Goal: Information Seeking & Learning: Learn about a topic

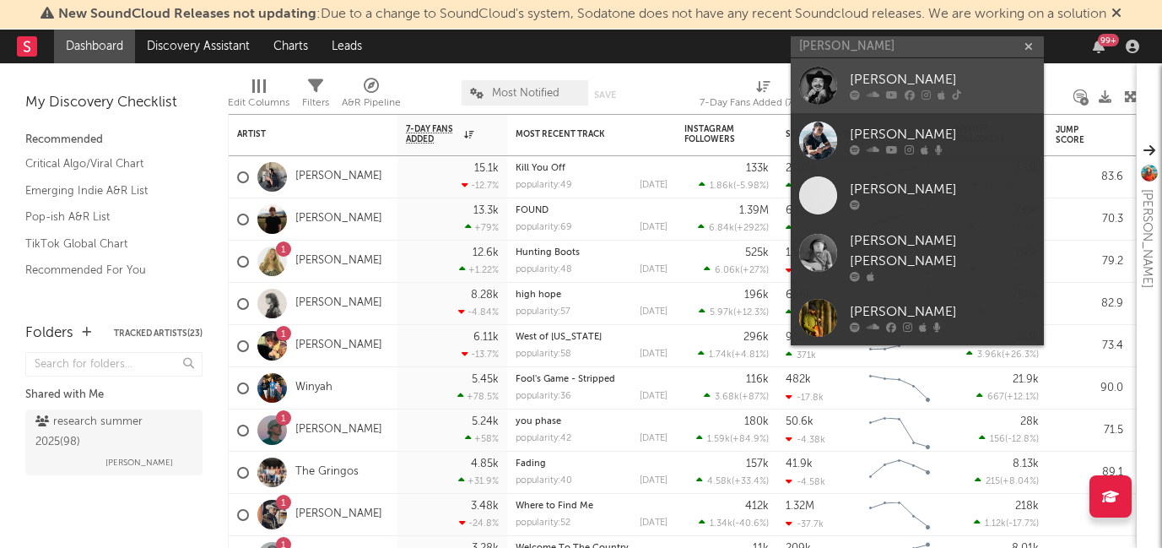
type input "ryan charles"
click at [871, 83] on div "[PERSON_NAME]" at bounding box center [943, 80] width 186 height 20
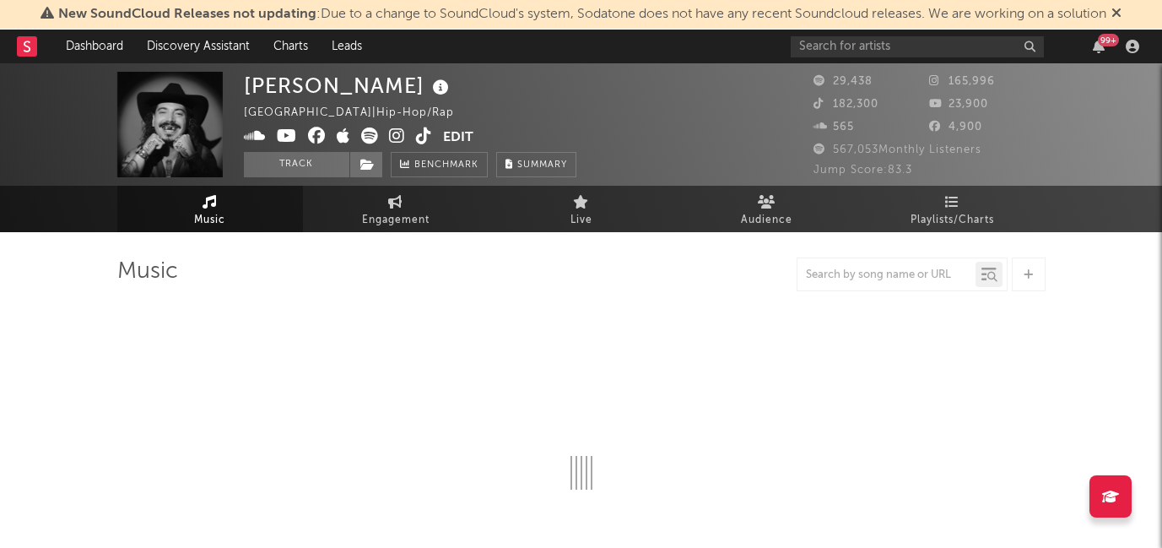
select select "6m"
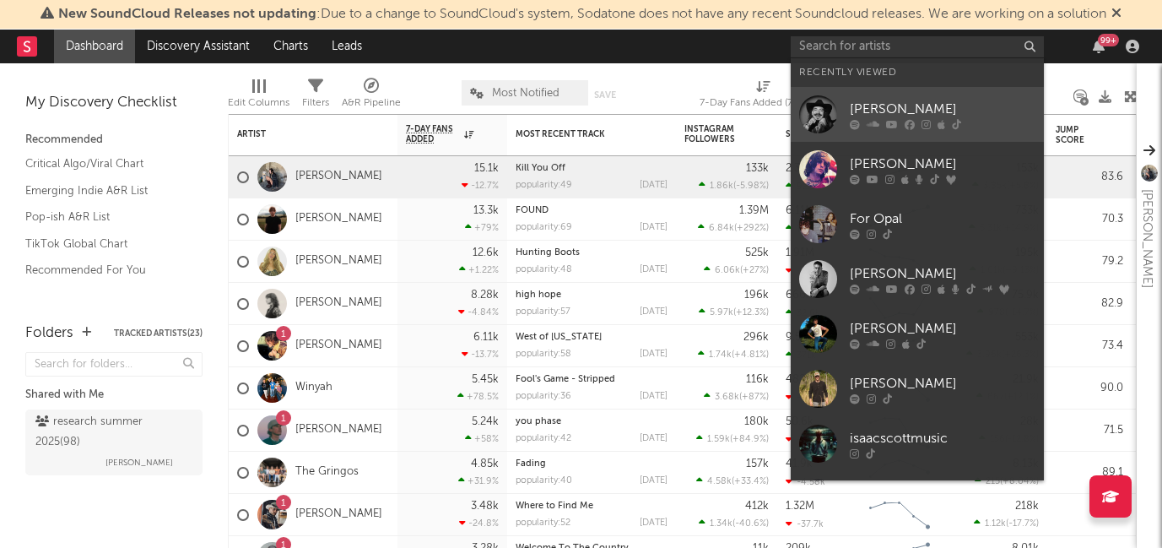
click at [867, 116] on div "[PERSON_NAME]" at bounding box center [943, 109] width 186 height 20
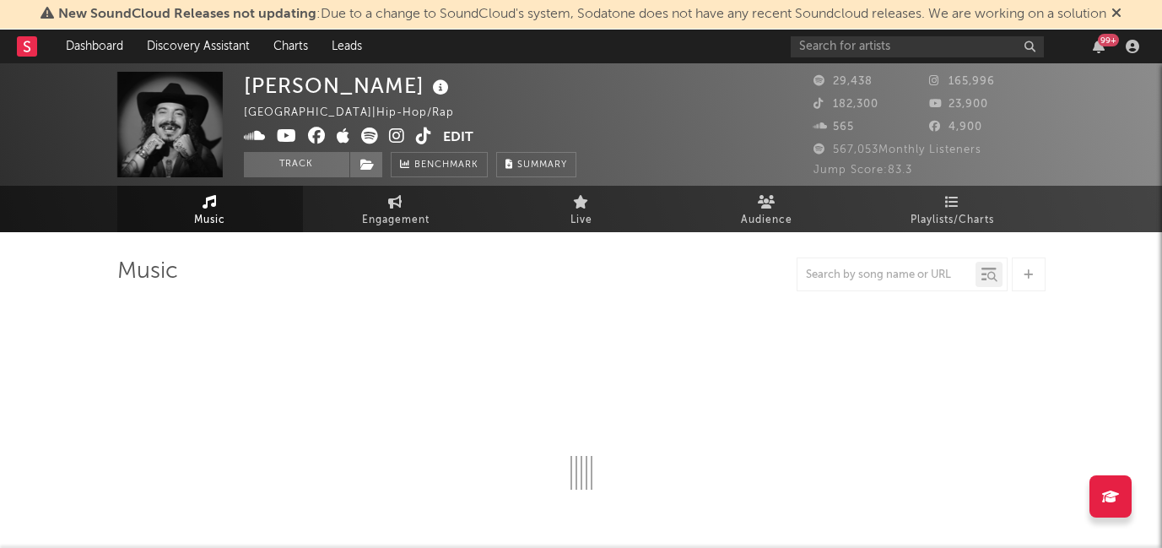
select select "6m"
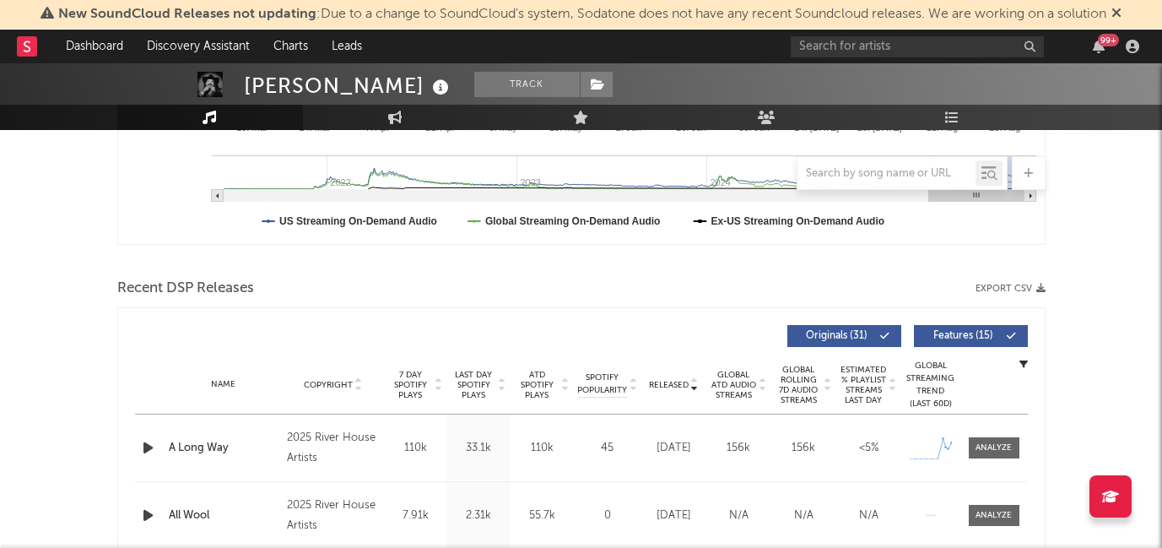
scroll to position [609, 0]
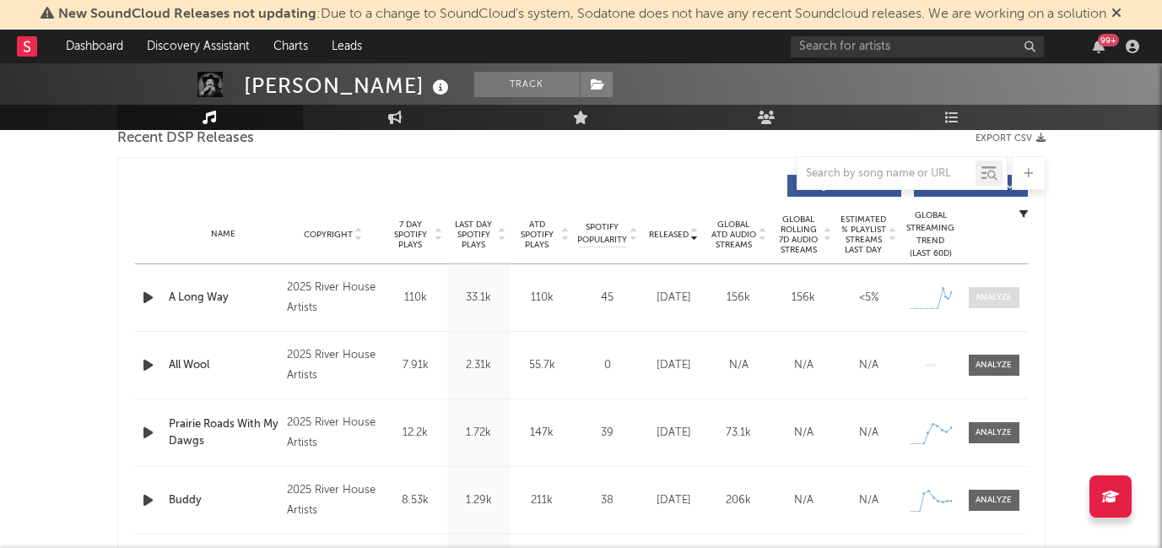
click at [985, 300] on div at bounding box center [994, 297] width 36 height 13
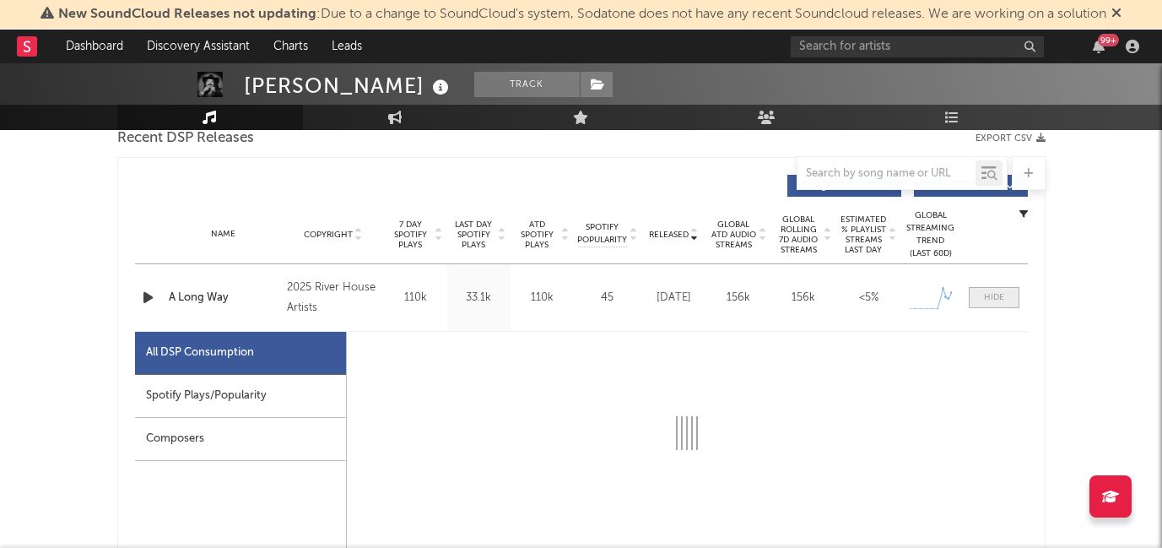
select select "1w"
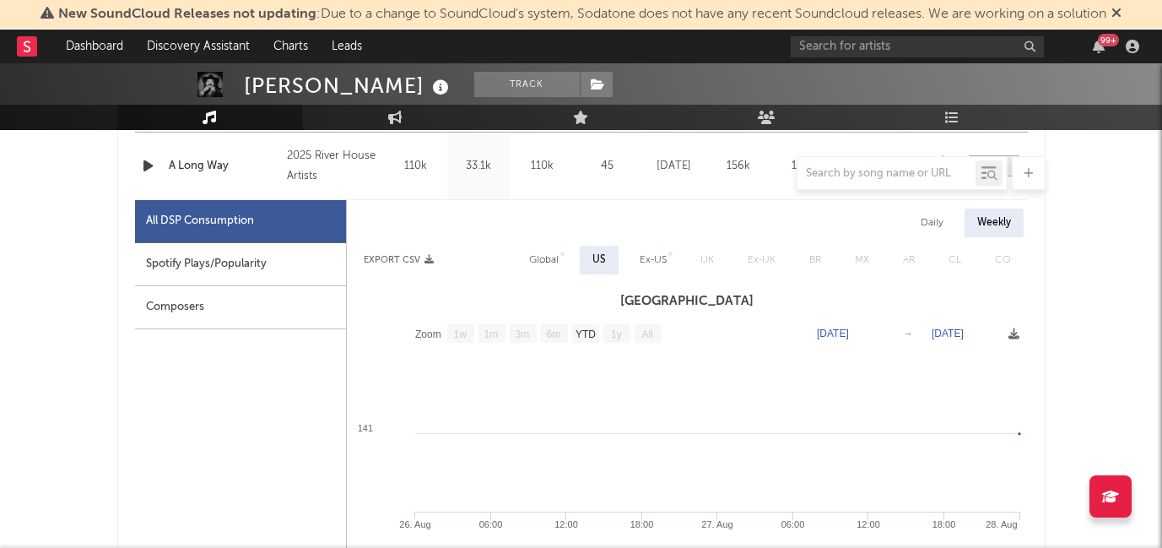
scroll to position [776, 0]
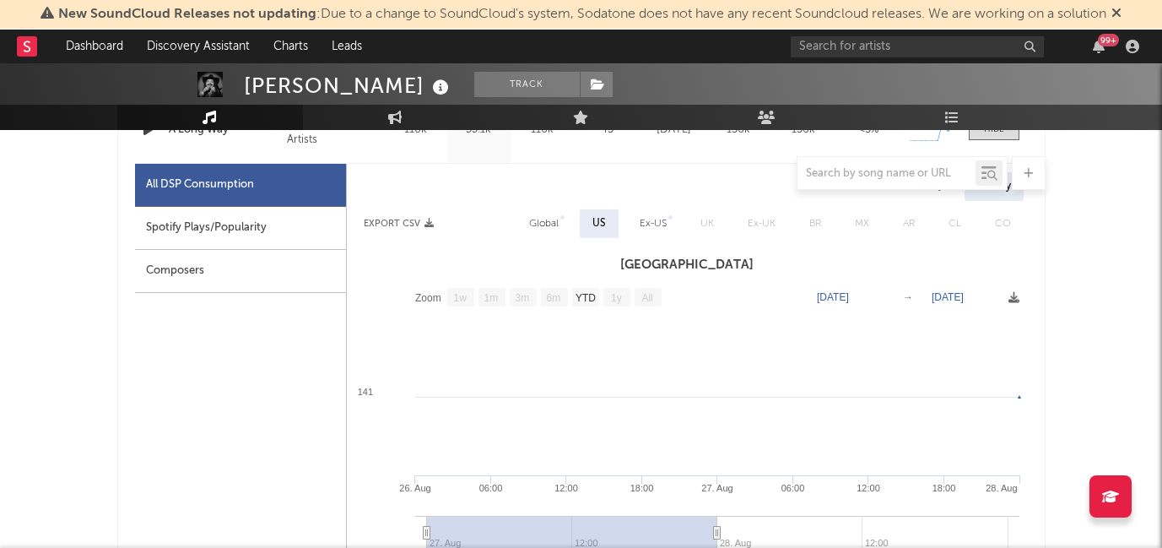
click at [257, 233] on div "Spotify Plays/Popularity" at bounding box center [240, 228] width 211 height 43
select select "1w"
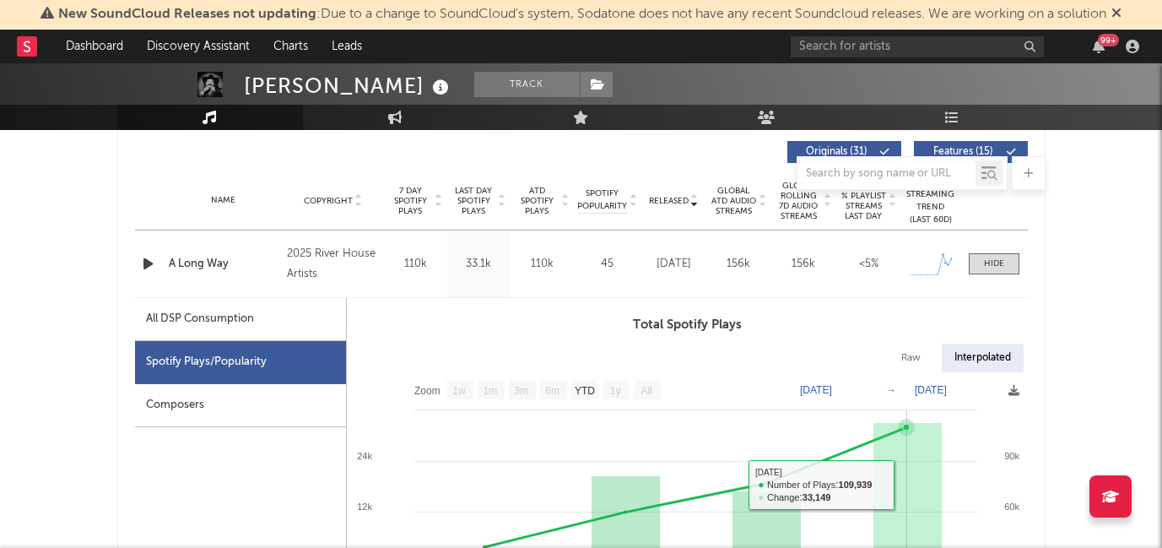
scroll to position [510, 0]
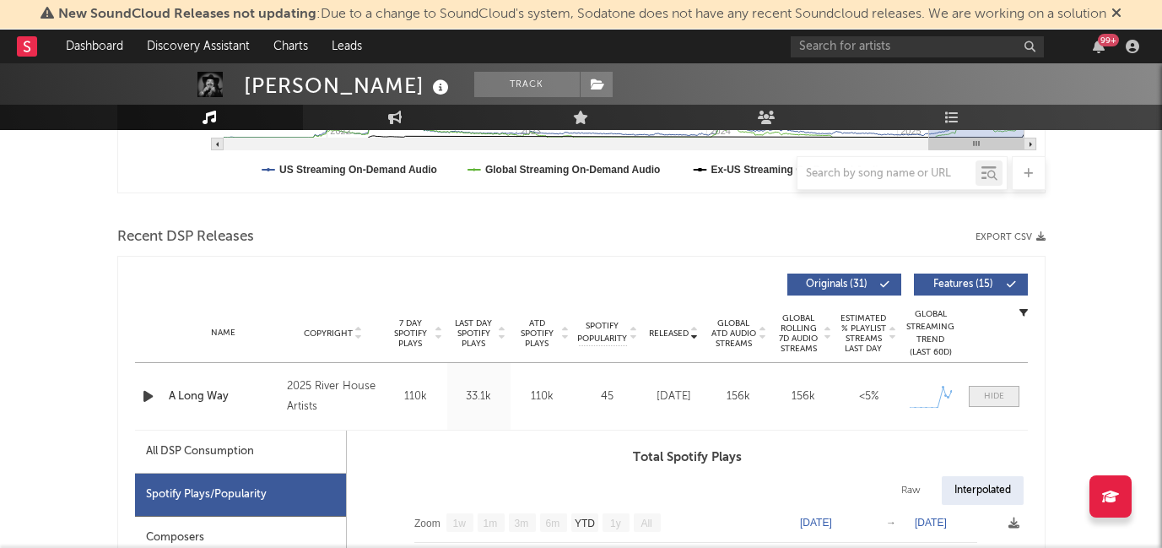
click at [985, 400] on div at bounding box center [994, 396] width 20 height 13
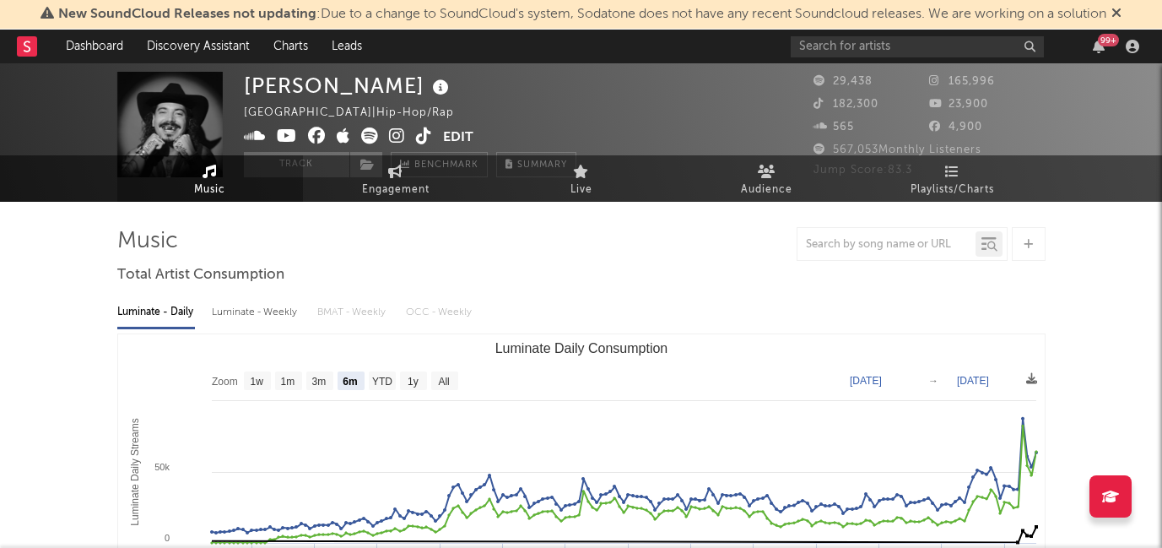
scroll to position [0, 0]
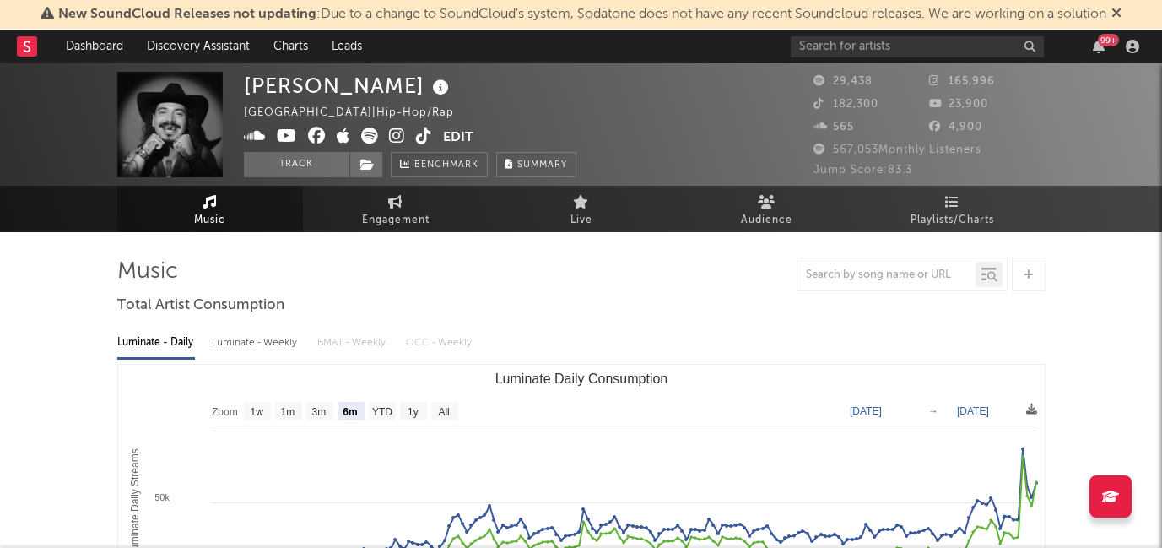
click at [419, 133] on icon at bounding box center [424, 135] width 16 height 17
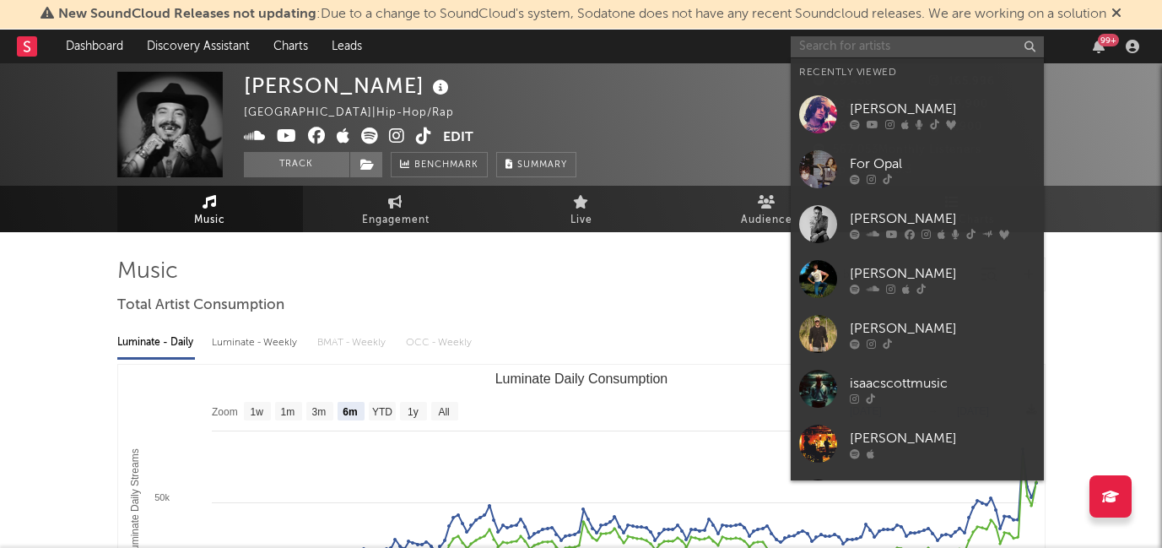
click at [856, 39] on input "text" at bounding box center [917, 46] width 253 height 21
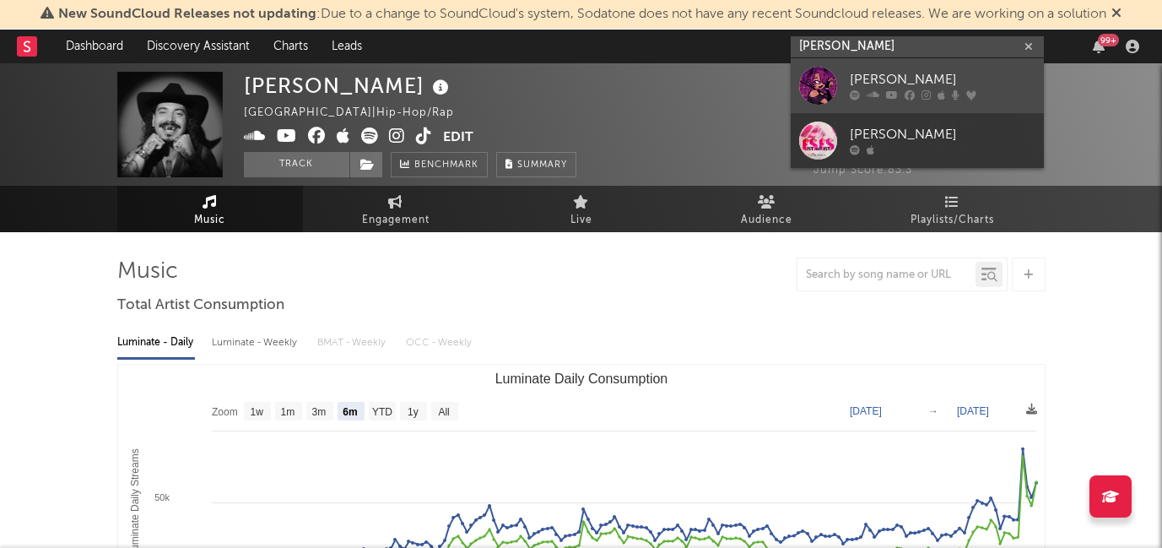
type input "vane lily"
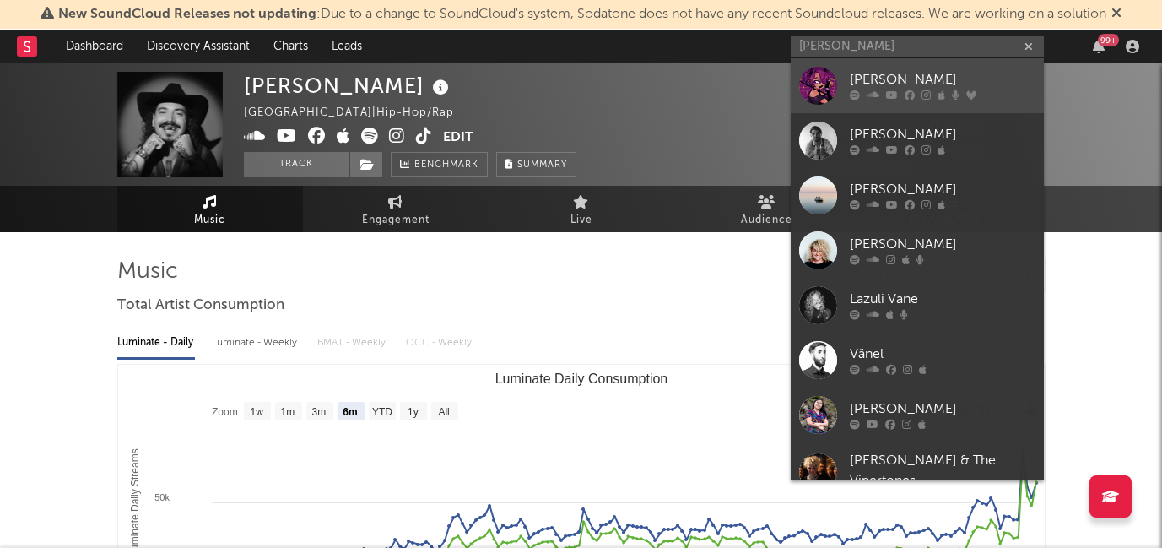
click at [868, 80] on div "[PERSON_NAME]" at bounding box center [943, 80] width 186 height 20
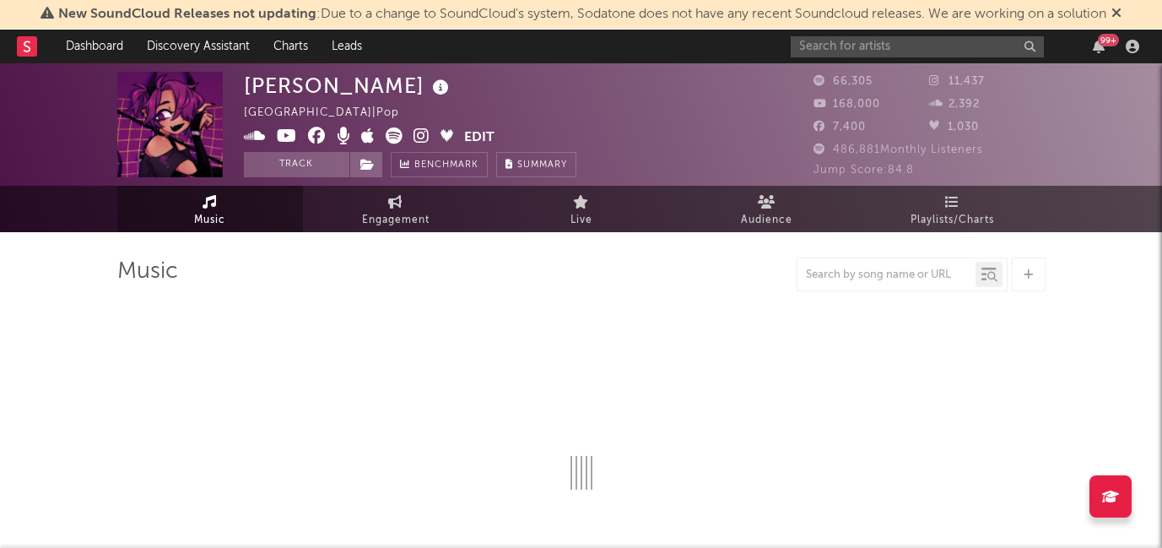
select select "6m"
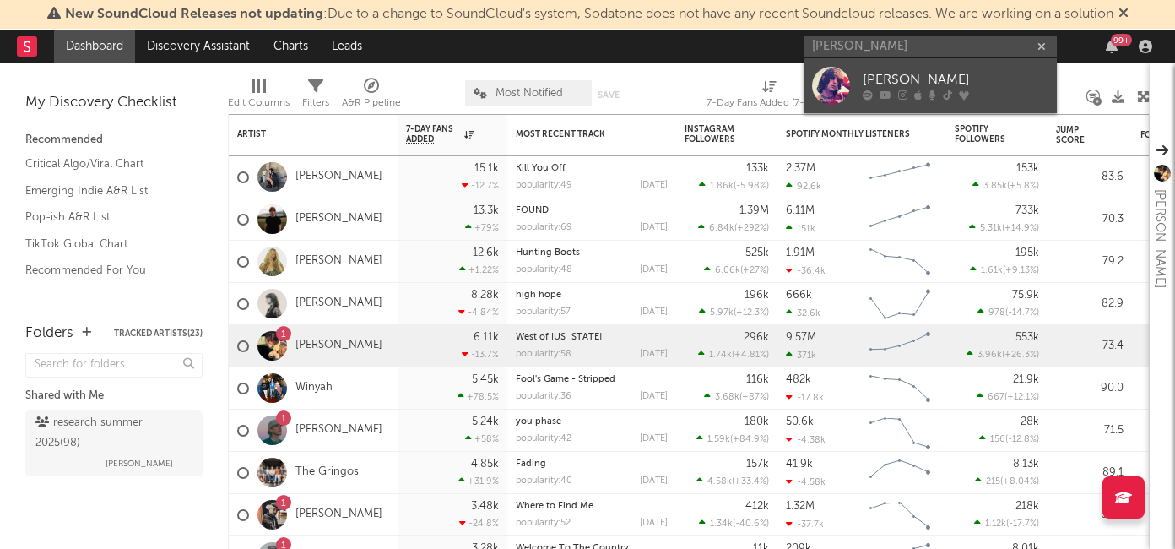
type input "elias ronnen"
click at [919, 84] on div "[PERSON_NAME]" at bounding box center [956, 80] width 186 height 20
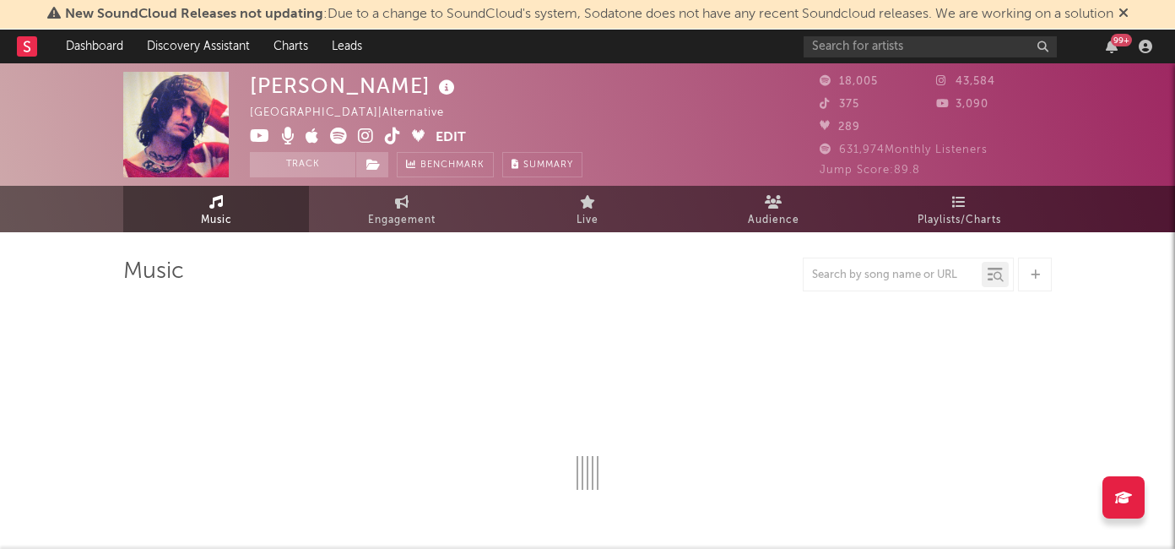
select select "6m"
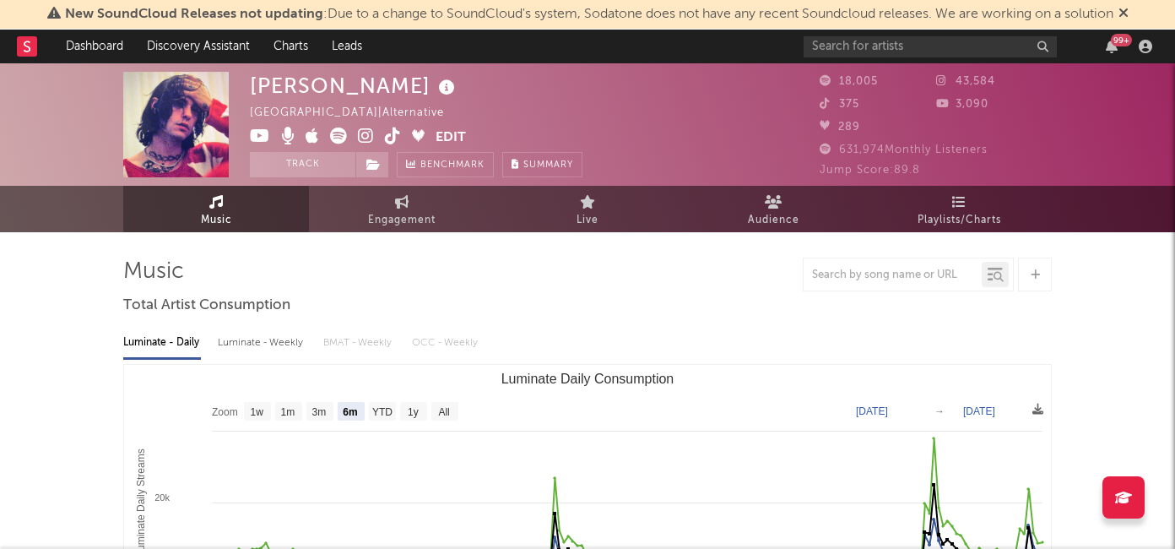
drag, startPoint x: 250, startPoint y: 85, endPoint x: 415, endPoint y: 85, distance: 165.4
click at [415, 85] on div "[PERSON_NAME]" at bounding box center [354, 86] width 209 height 28
copy div "Elias Rønnenfel"
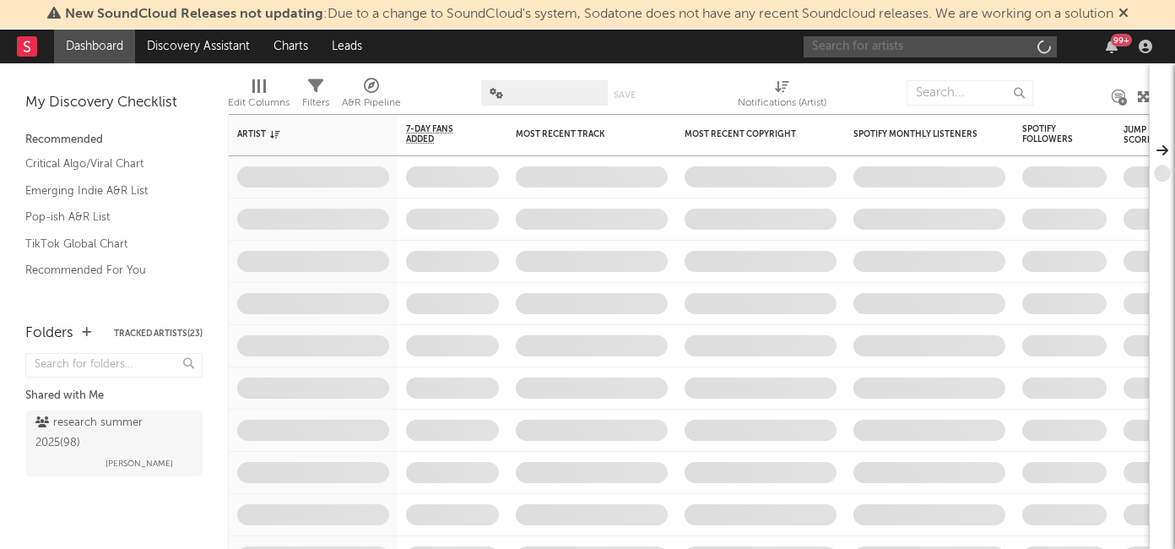
click at [872, 43] on input "text" at bounding box center [929, 46] width 253 height 21
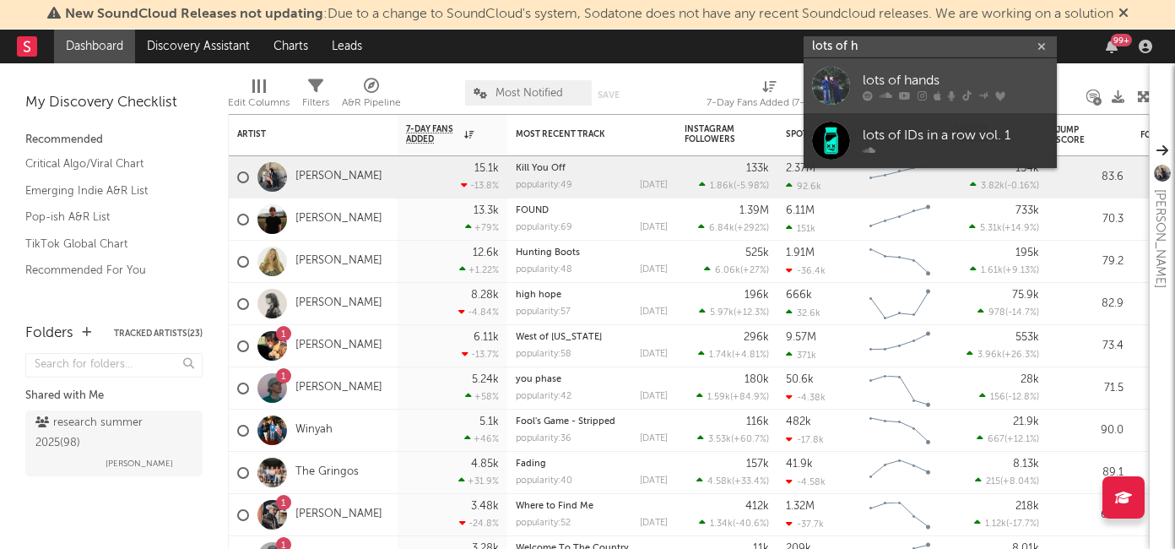
type input "lots of h"
click at [870, 80] on div "lots of hands" at bounding box center [956, 80] width 186 height 20
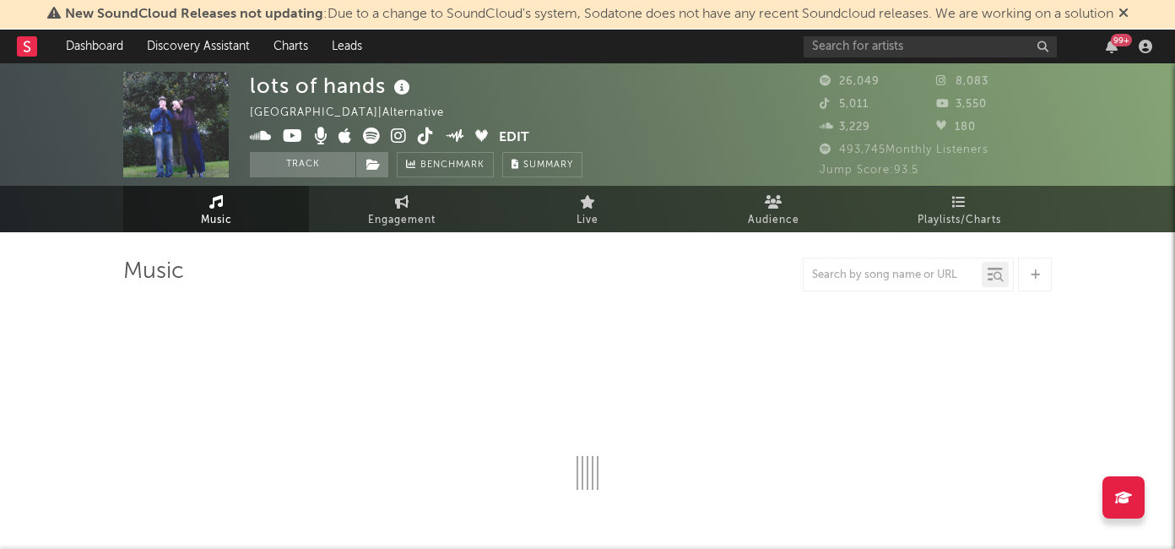
select select "6m"
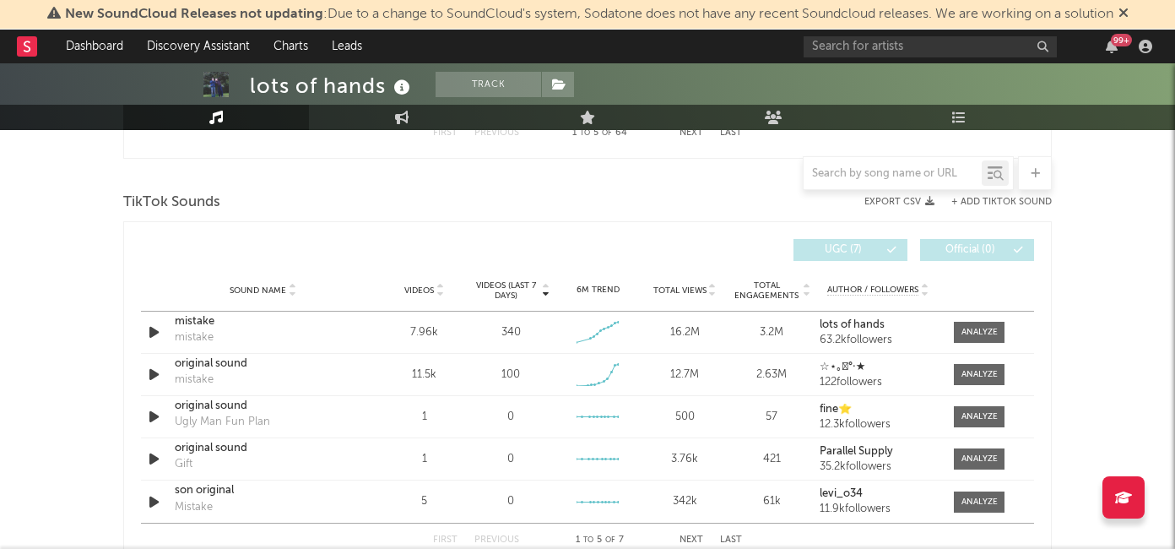
scroll to position [1100, 0]
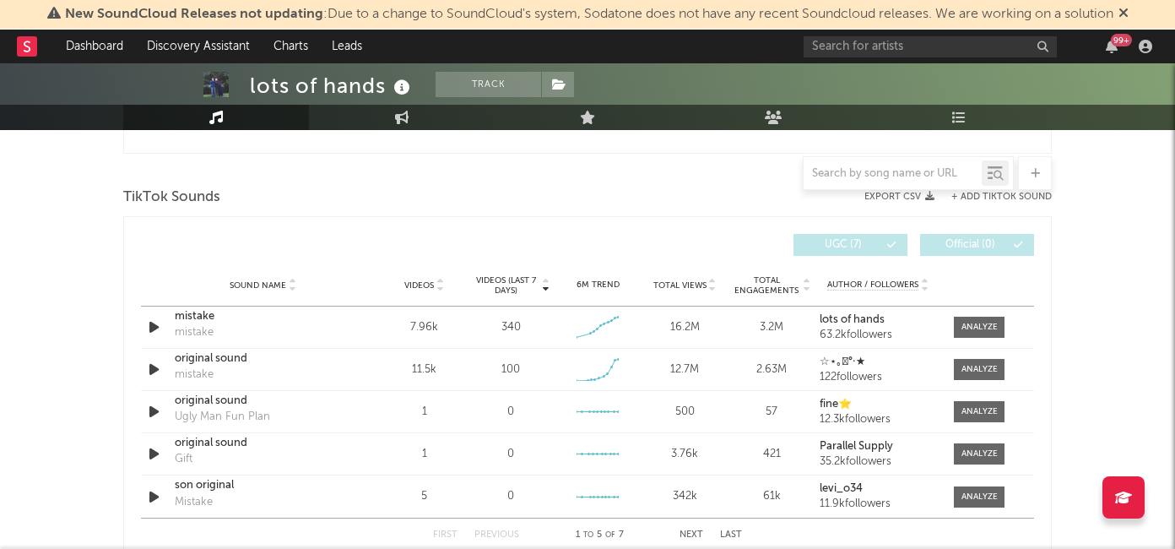
click at [506, 284] on span "Videos (last 7 days)" at bounding box center [506, 285] width 68 height 20
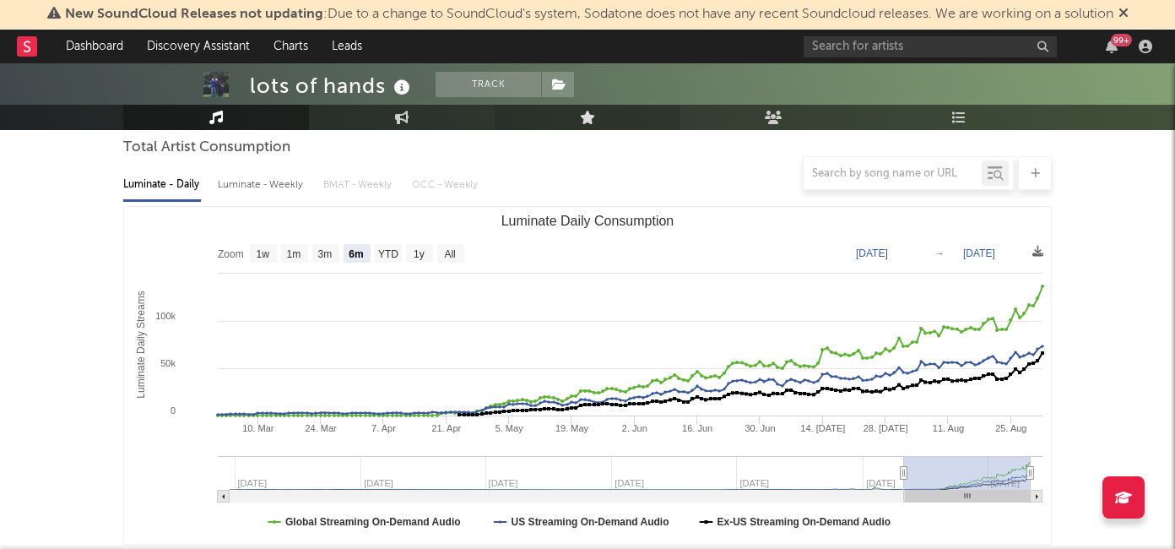
scroll to position [0, 0]
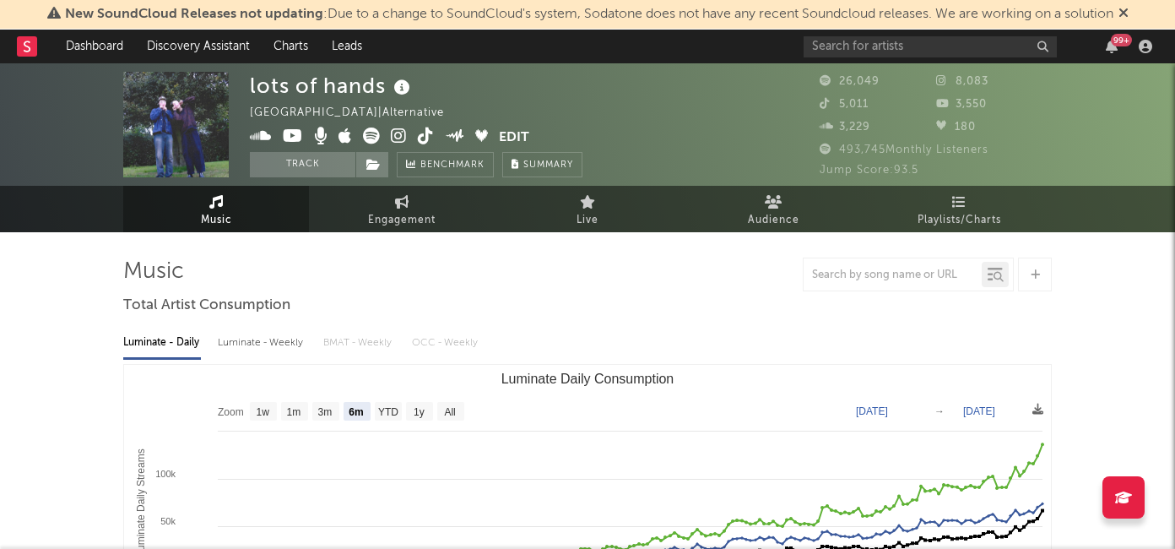
click at [842, 58] on div "99 +" at bounding box center [980, 47] width 354 height 34
click at [846, 46] on input "text" at bounding box center [929, 46] width 253 height 21
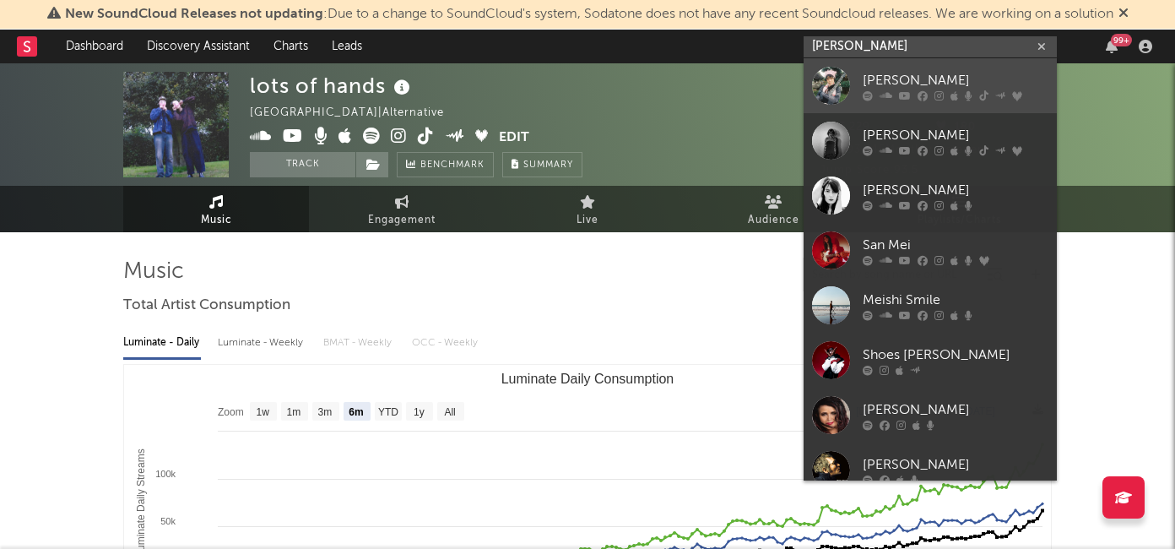
type input "mei semones"
click at [857, 84] on link "[PERSON_NAME]" at bounding box center [929, 85] width 253 height 55
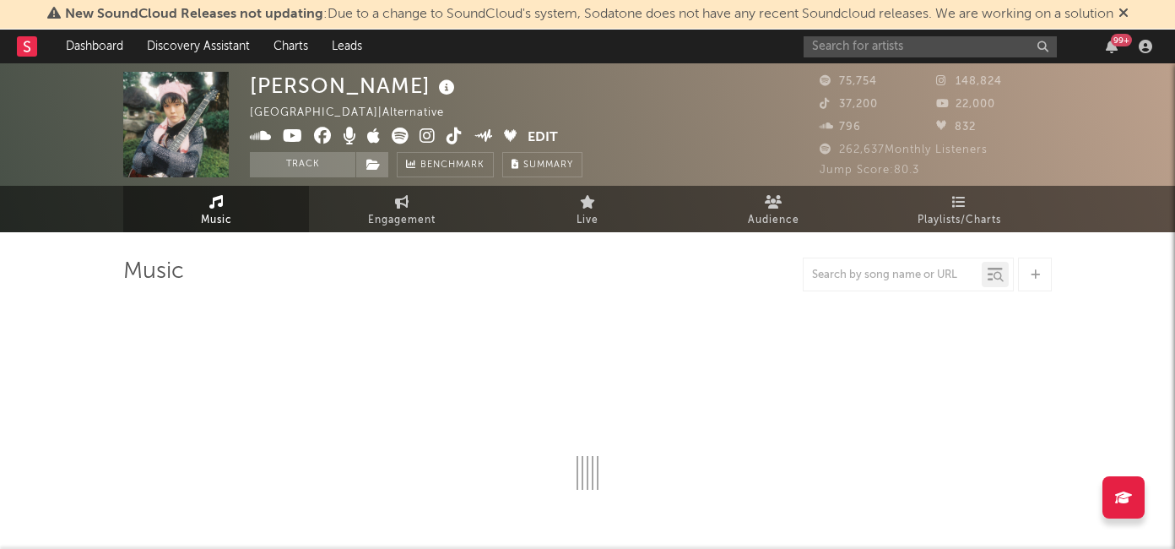
select select "6m"
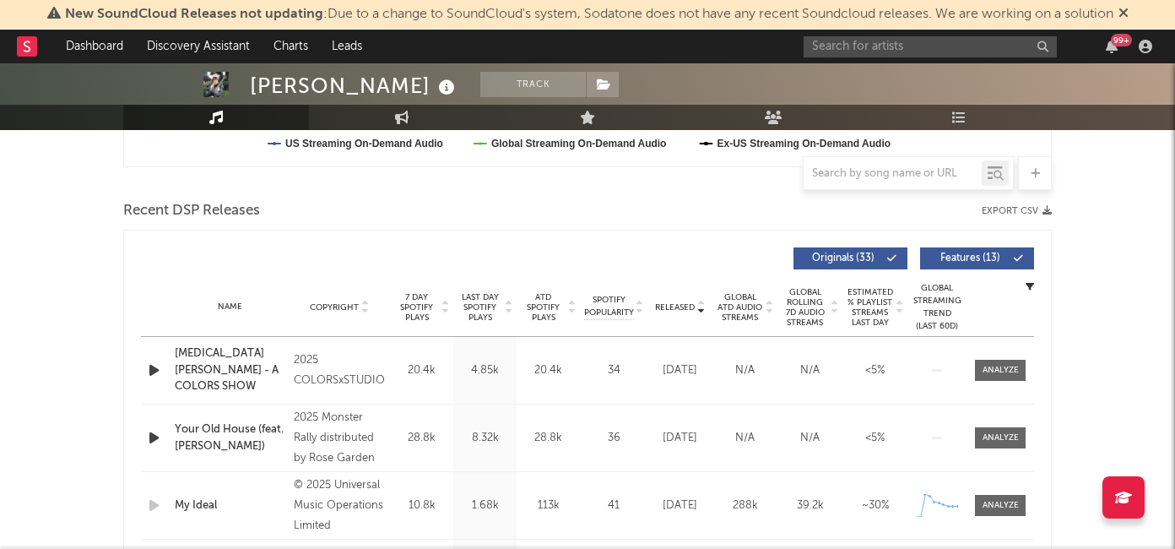
scroll to position [521, 0]
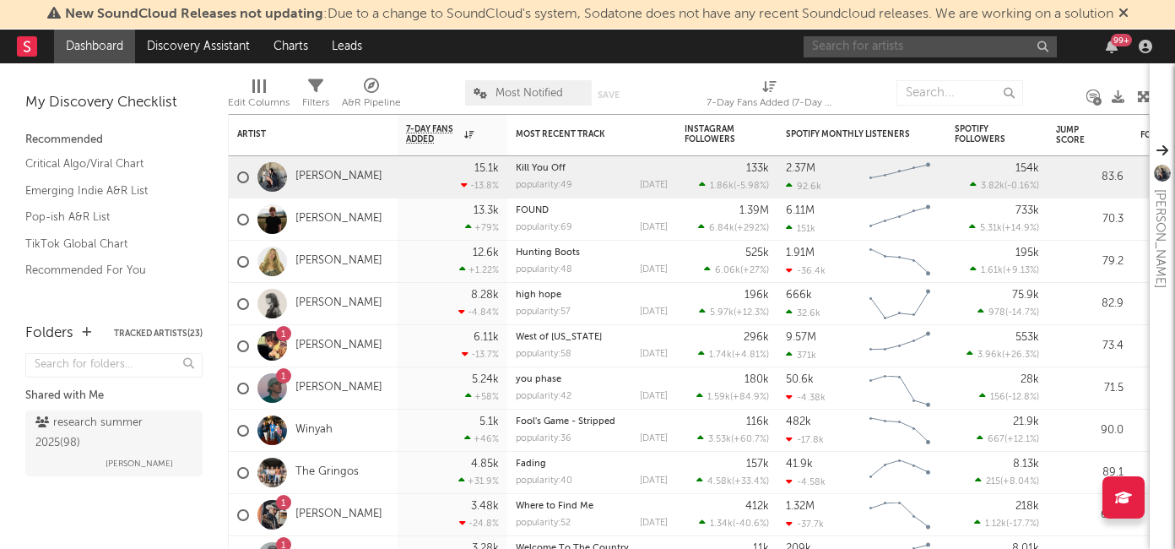
click at [913, 46] on input "text" at bounding box center [929, 46] width 253 height 21
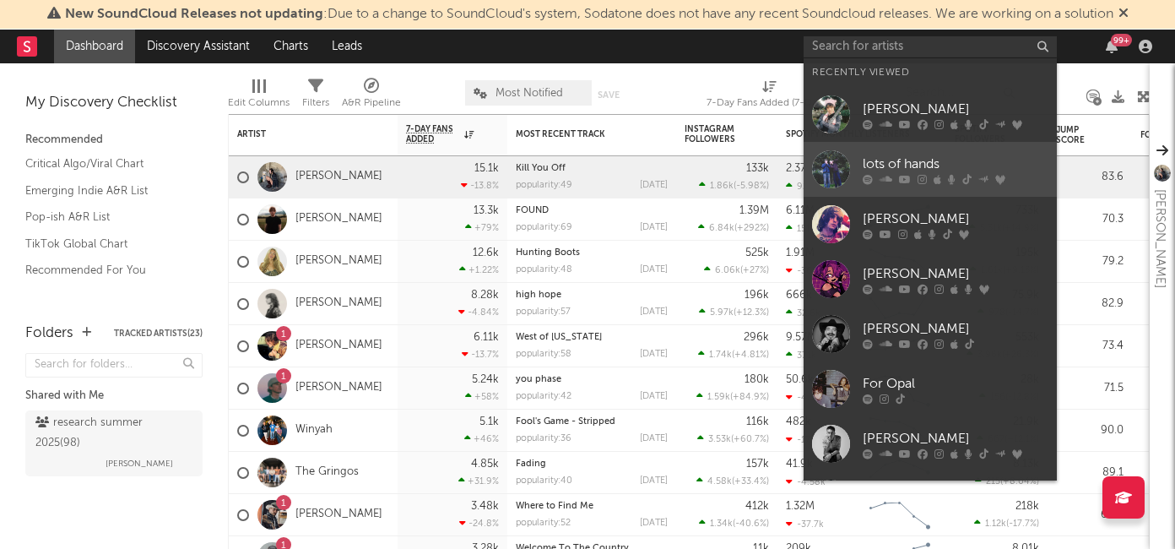
click at [902, 175] on icon at bounding box center [905, 179] width 12 height 10
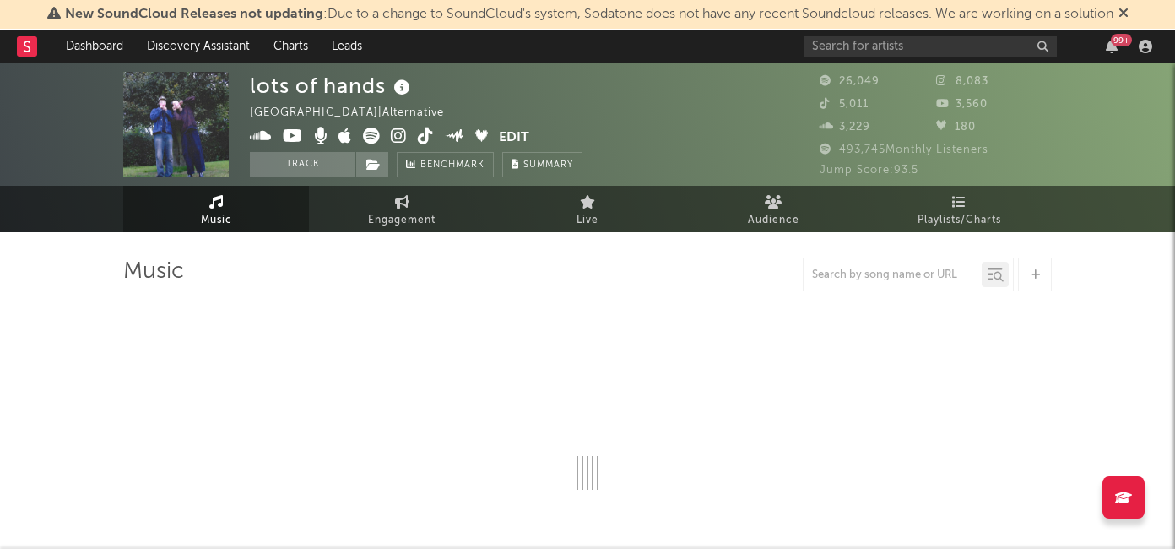
select select "6m"
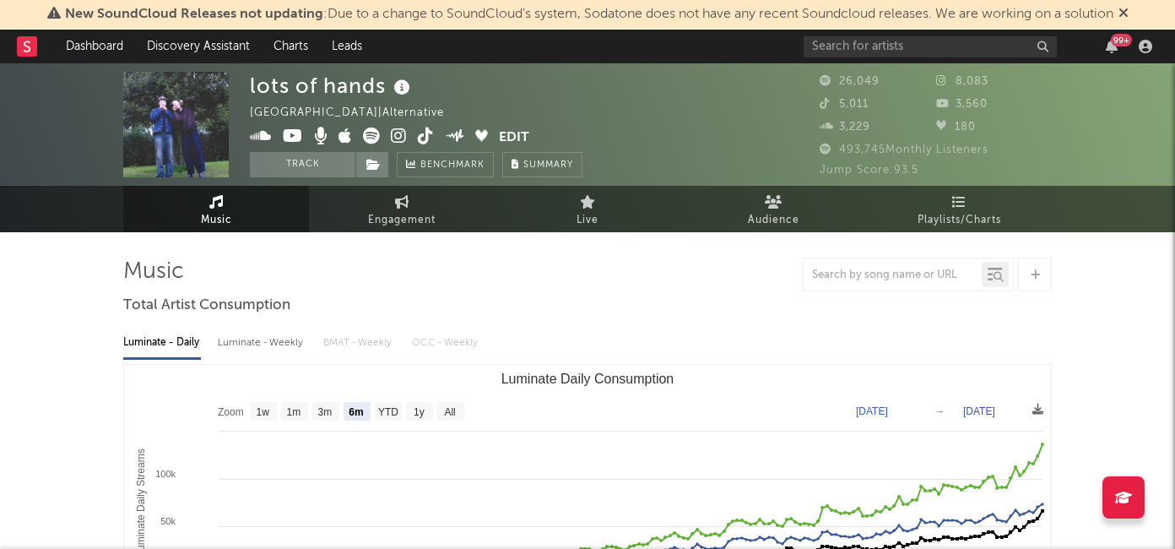
click at [396, 131] on icon at bounding box center [399, 135] width 16 height 17
click at [427, 136] on icon at bounding box center [426, 135] width 16 height 17
